Goal: Find specific page/section: Find specific page/section

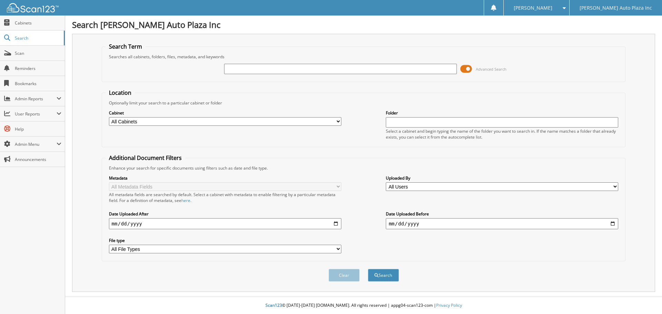
click at [242, 68] on input "text" at bounding box center [340, 69] width 232 height 10
type input "54519"
click at [368, 269] on button "Search" at bounding box center [383, 275] width 31 height 13
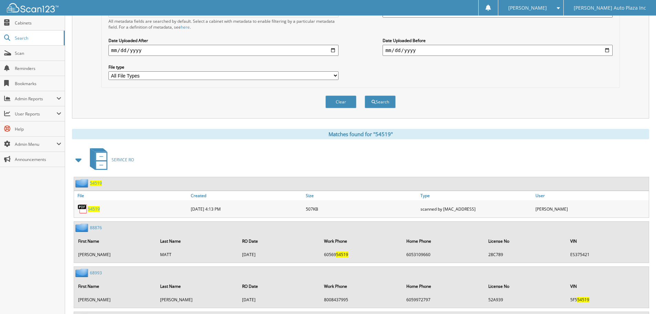
scroll to position [184, 0]
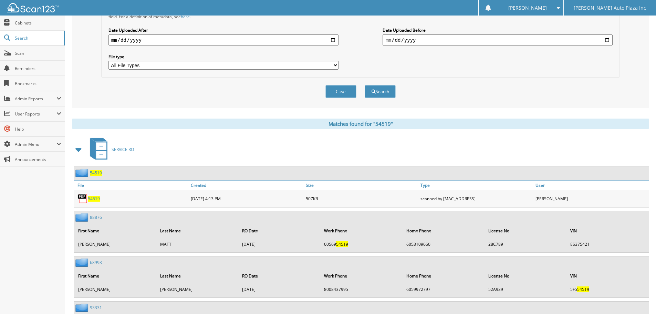
click at [95, 197] on span "54519" at bounding box center [94, 199] width 12 height 6
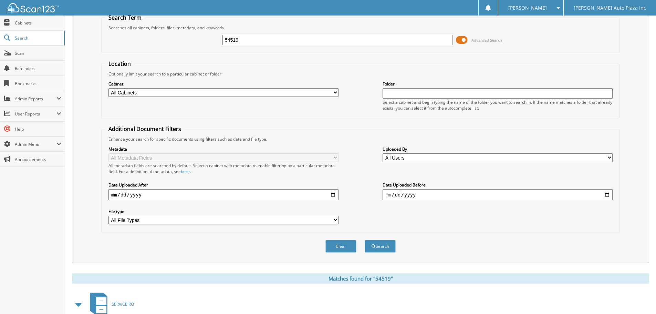
scroll to position [0, 0]
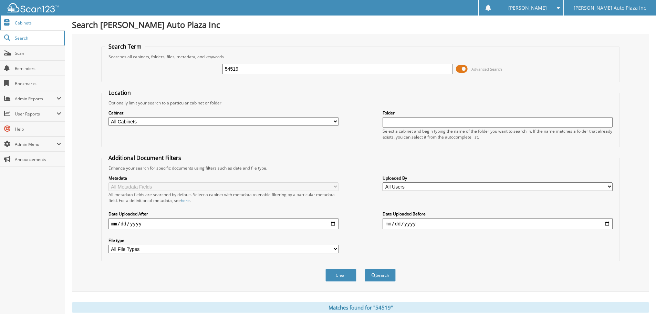
click at [28, 22] on span "Cabinets" at bounding box center [38, 23] width 47 height 6
